Goal: Task Accomplishment & Management: Use online tool/utility

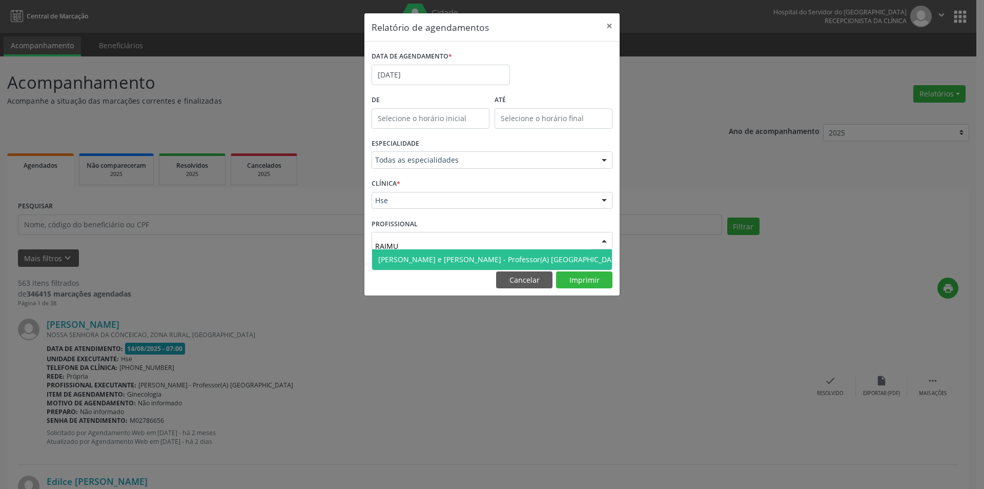
type input "RAIMUN"
click at [423, 260] on span "[PERSON_NAME] e [PERSON_NAME] - Professor(A) [GEOGRAPHIC_DATA]" at bounding box center [500, 259] width 245 height 10
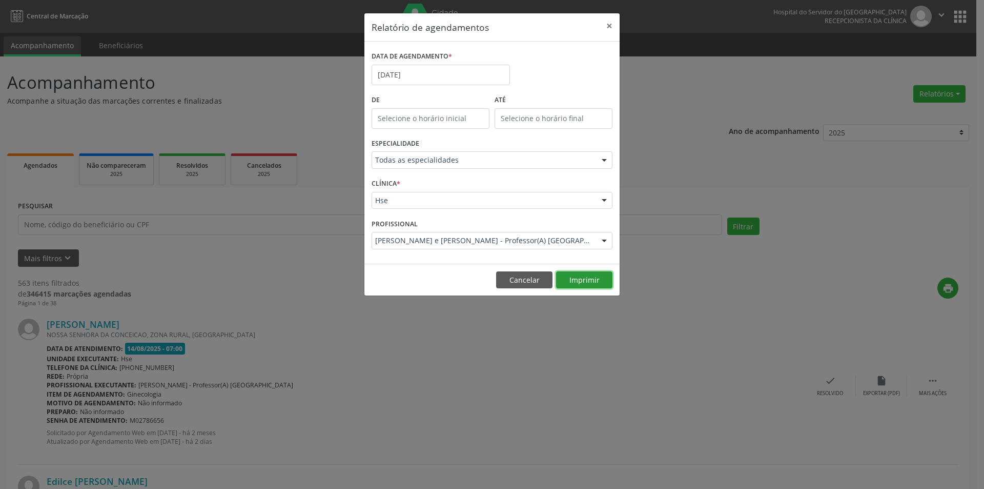
click at [577, 278] on button "Imprimir" at bounding box center [584, 279] width 56 height 17
click at [428, 72] on input "[DATE]" at bounding box center [441, 75] width 138 height 21
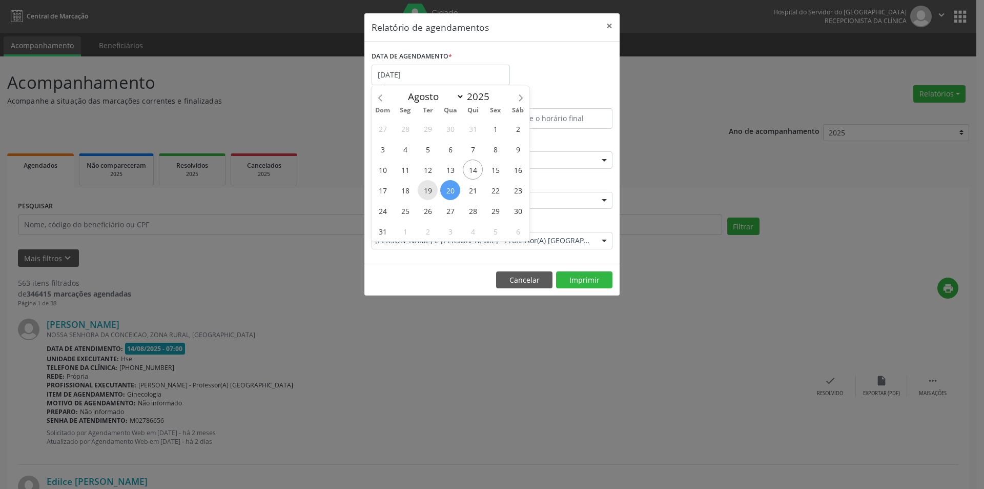
click at [427, 191] on span "19" at bounding box center [428, 190] width 20 height 20
type input "[DATE]"
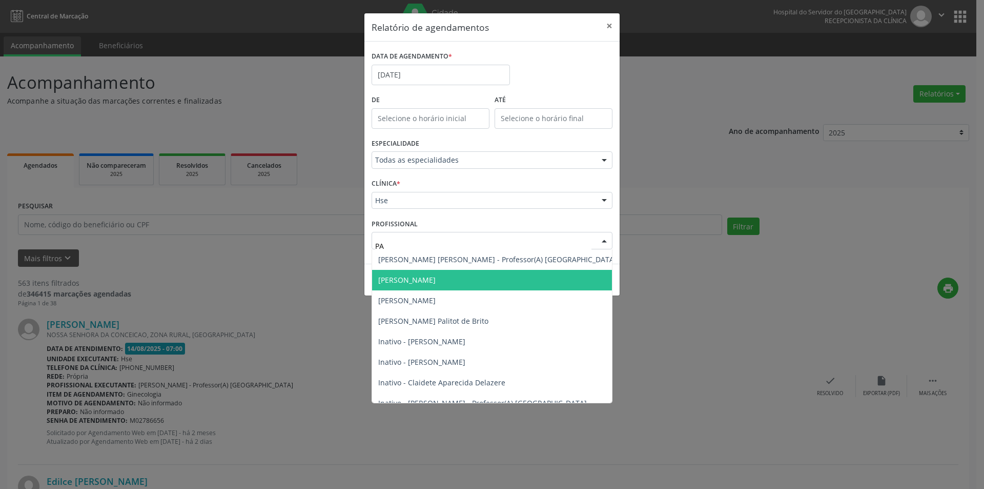
type input "PAB"
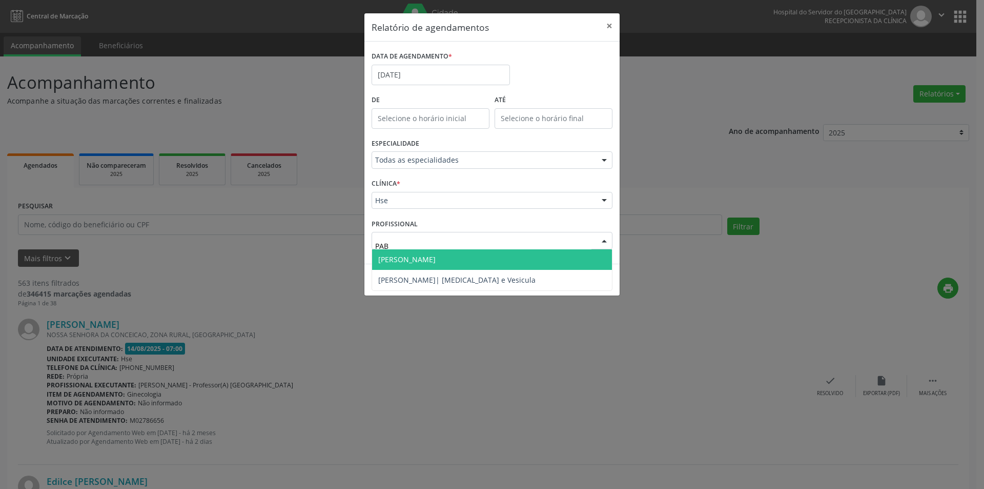
click at [419, 262] on span "[PERSON_NAME]" at bounding box center [406, 259] width 57 height 10
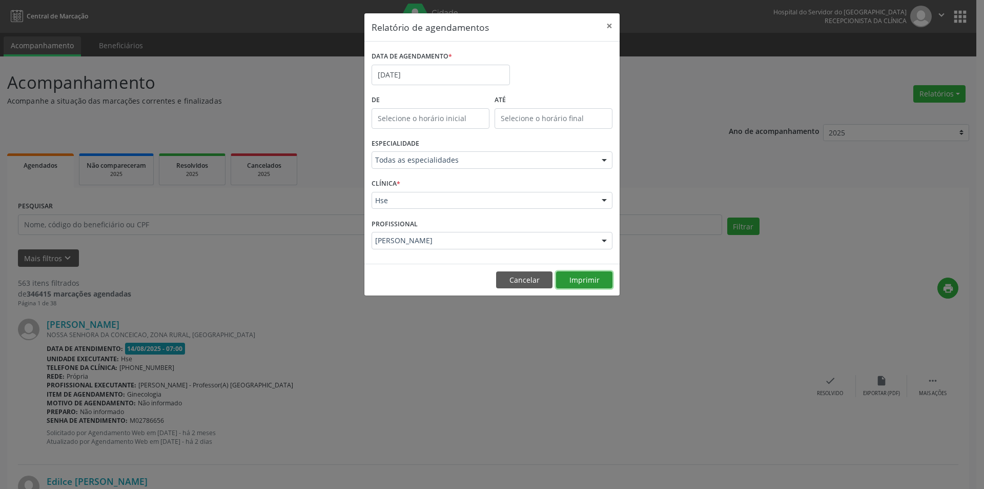
click at [581, 277] on button "Imprimir" at bounding box center [584, 279] width 56 height 17
click at [517, 283] on button "Cancelar" at bounding box center [524, 279] width 56 height 17
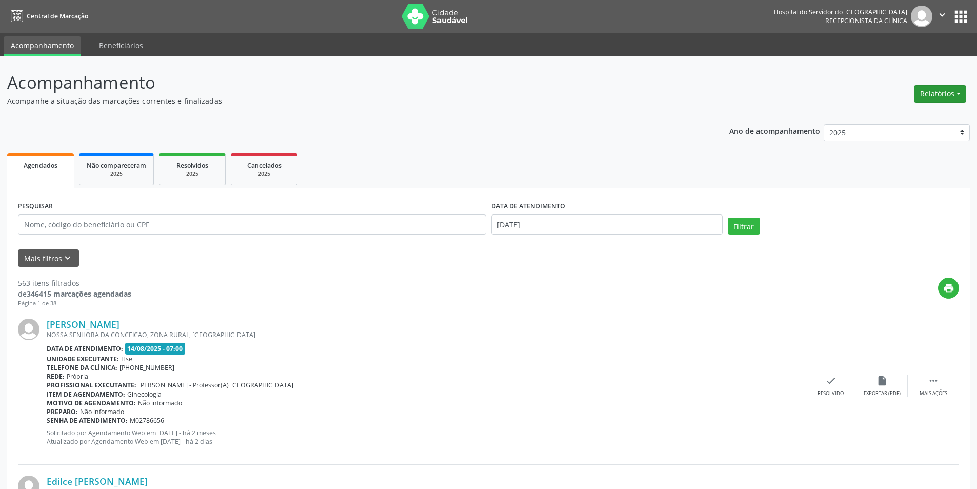
click at [934, 91] on button "Relatórios" at bounding box center [940, 93] width 52 height 17
click at [888, 118] on link "Agendamentos" at bounding box center [911, 116] width 110 height 14
select select "7"
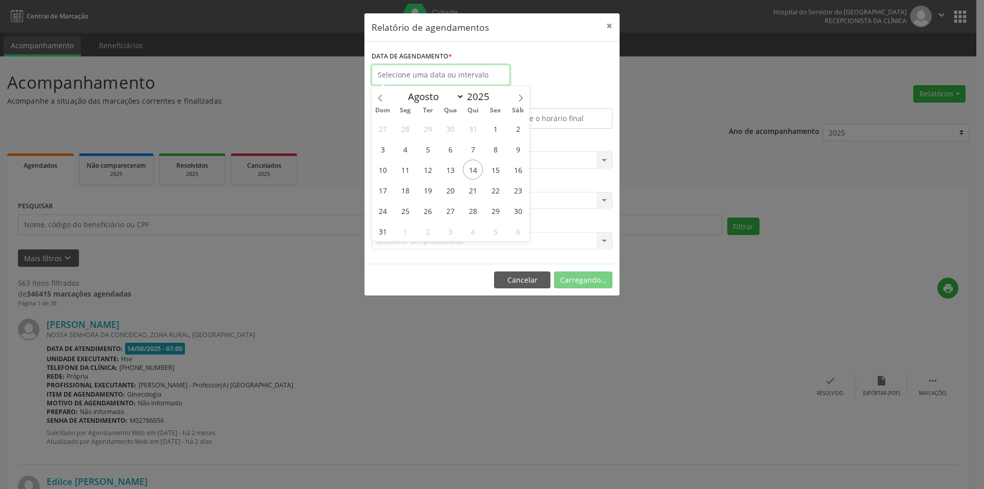
click at [410, 71] on input "text" at bounding box center [441, 75] width 138 height 21
click at [497, 170] on span "15" at bounding box center [496, 169] width 20 height 20
type input "[DATE]"
click at [497, 170] on span "15" at bounding box center [496, 169] width 20 height 20
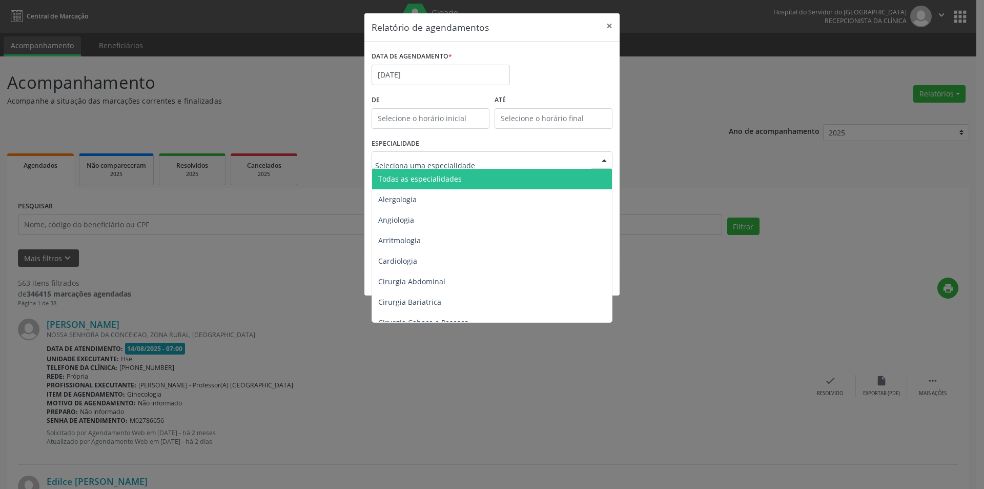
click at [453, 182] on span "Todas as especialidades" at bounding box center [420, 179] width 84 height 10
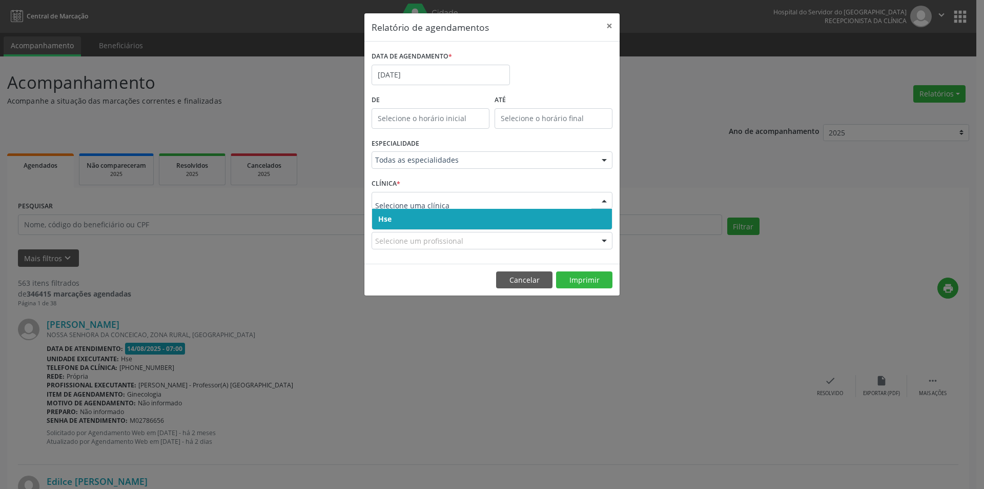
click at [427, 222] on span "Hse" at bounding box center [492, 219] width 240 height 21
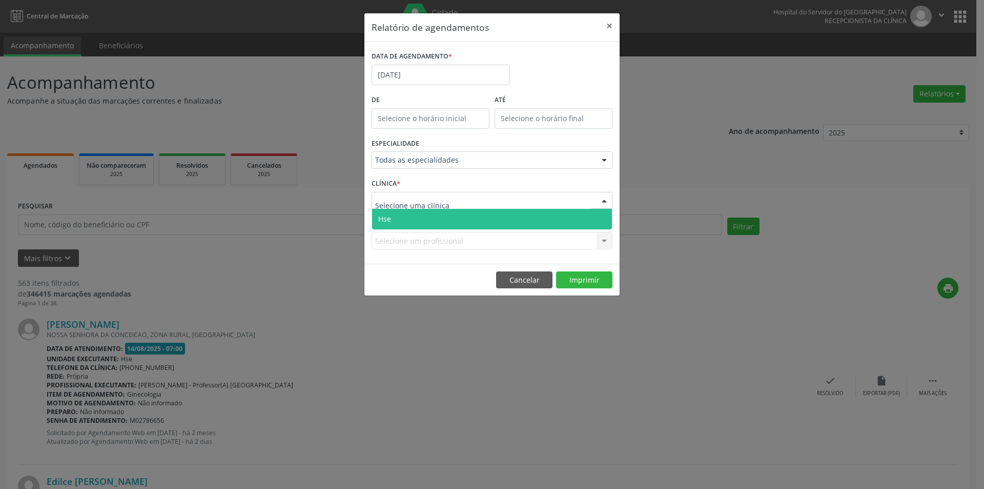
click at [436, 217] on span "Hse" at bounding box center [492, 219] width 240 height 21
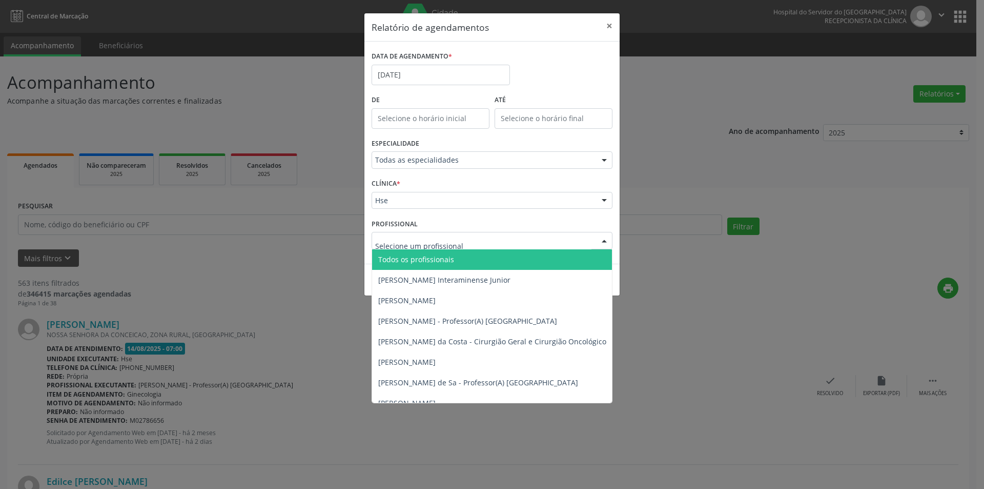
click at [434, 262] on span "Todos os profissionais" at bounding box center [416, 259] width 76 height 10
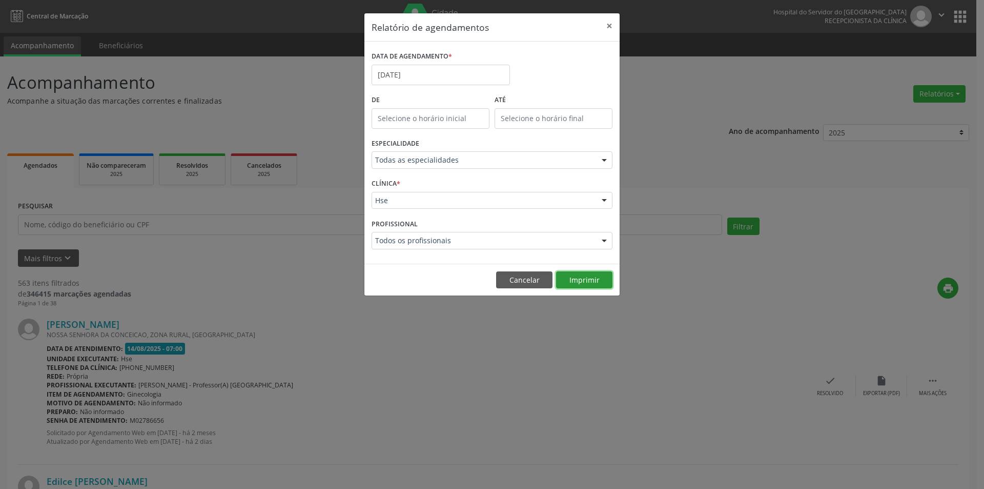
click at [582, 280] on button "Imprimir" at bounding box center [584, 279] width 56 height 17
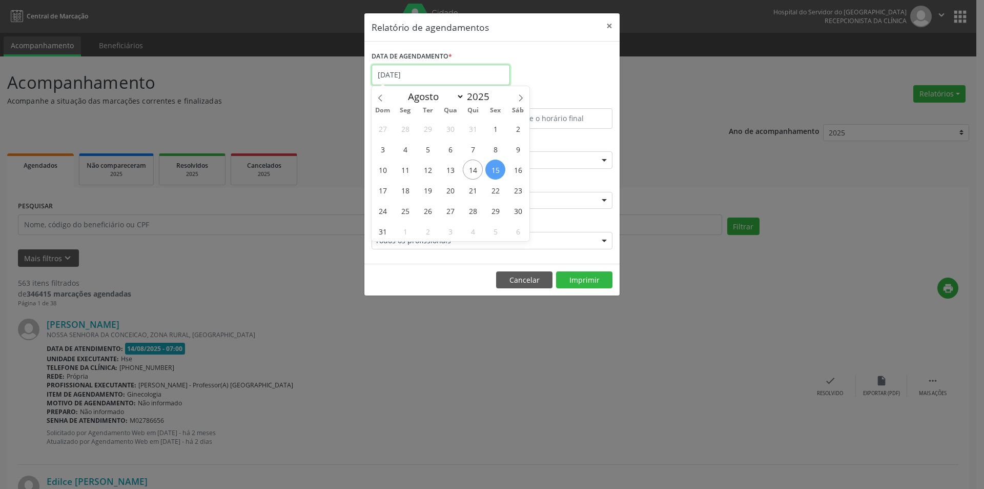
click at [429, 73] on input "[DATE]" at bounding box center [441, 75] width 138 height 21
click at [520, 171] on span "16" at bounding box center [518, 169] width 20 height 20
type input "[DATE]"
click at [520, 171] on span "16" at bounding box center [518, 169] width 20 height 20
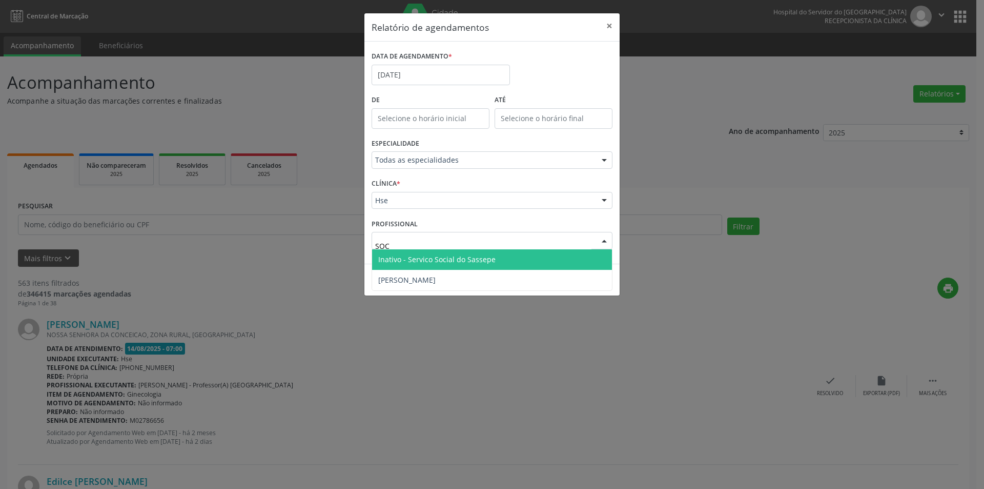
type input "SOCO"
click at [428, 258] on span "[PERSON_NAME]" at bounding box center [406, 259] width 57 height 10
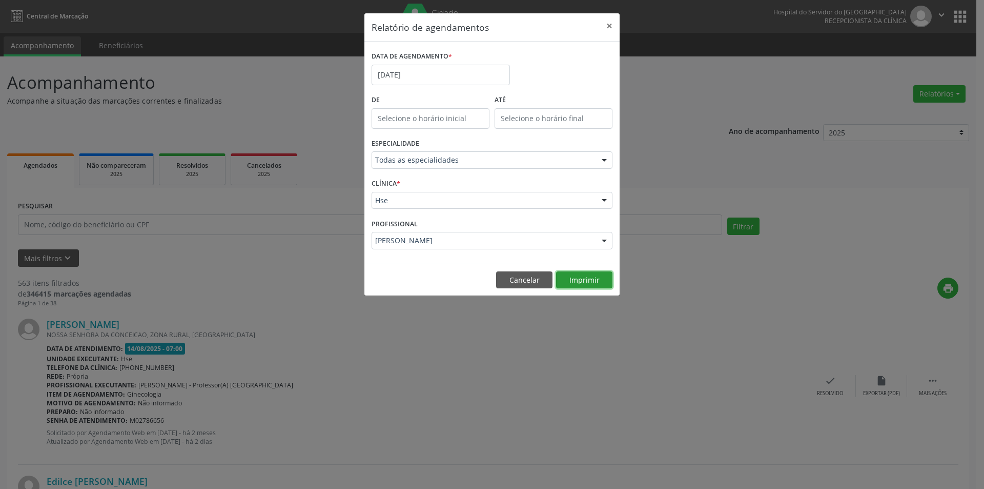
click at [578, 277] on button "Imprimir" at bounding box center [584, 279] width 56 height 17
